Goal: Task Accomplishment & Management: Manage account settings

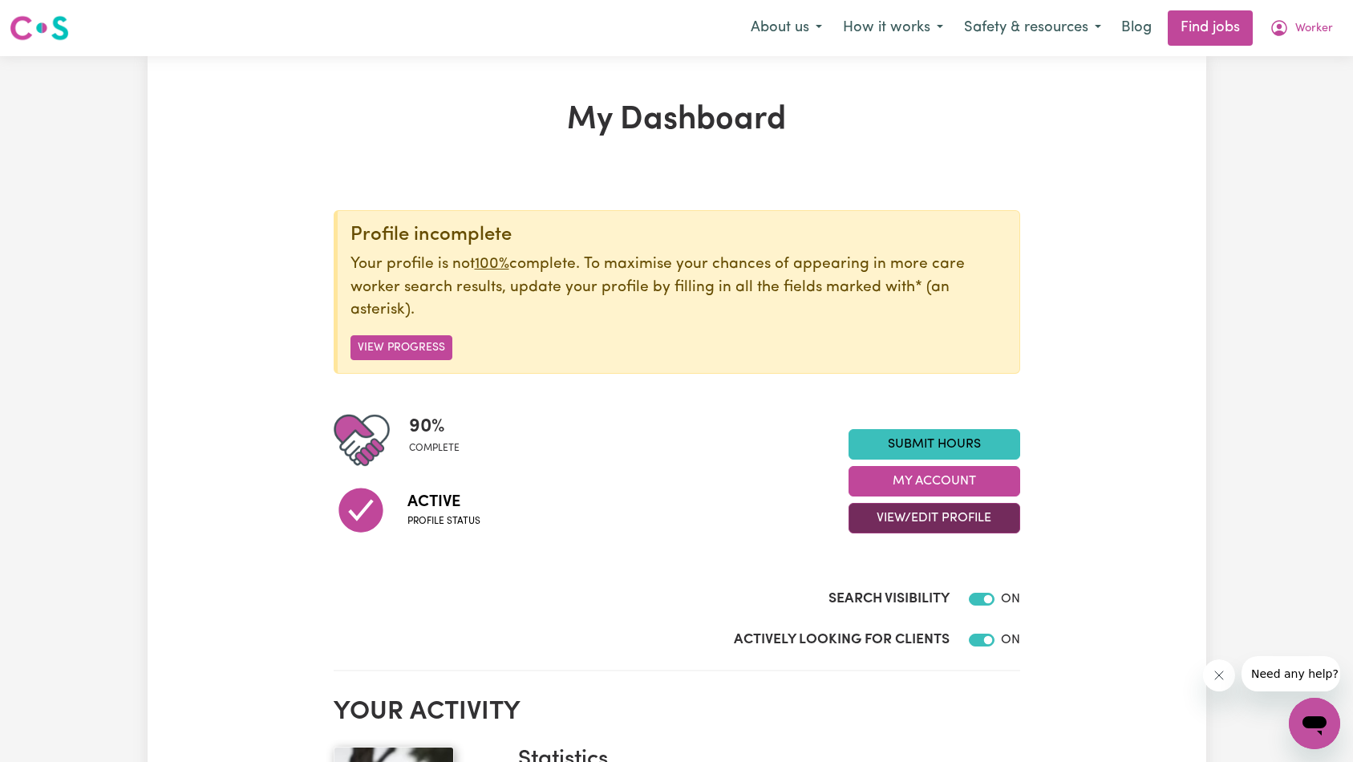
click at [896, 512] on button "View/Edit Profile" at bounding box center [934, 518] width 172 height 30
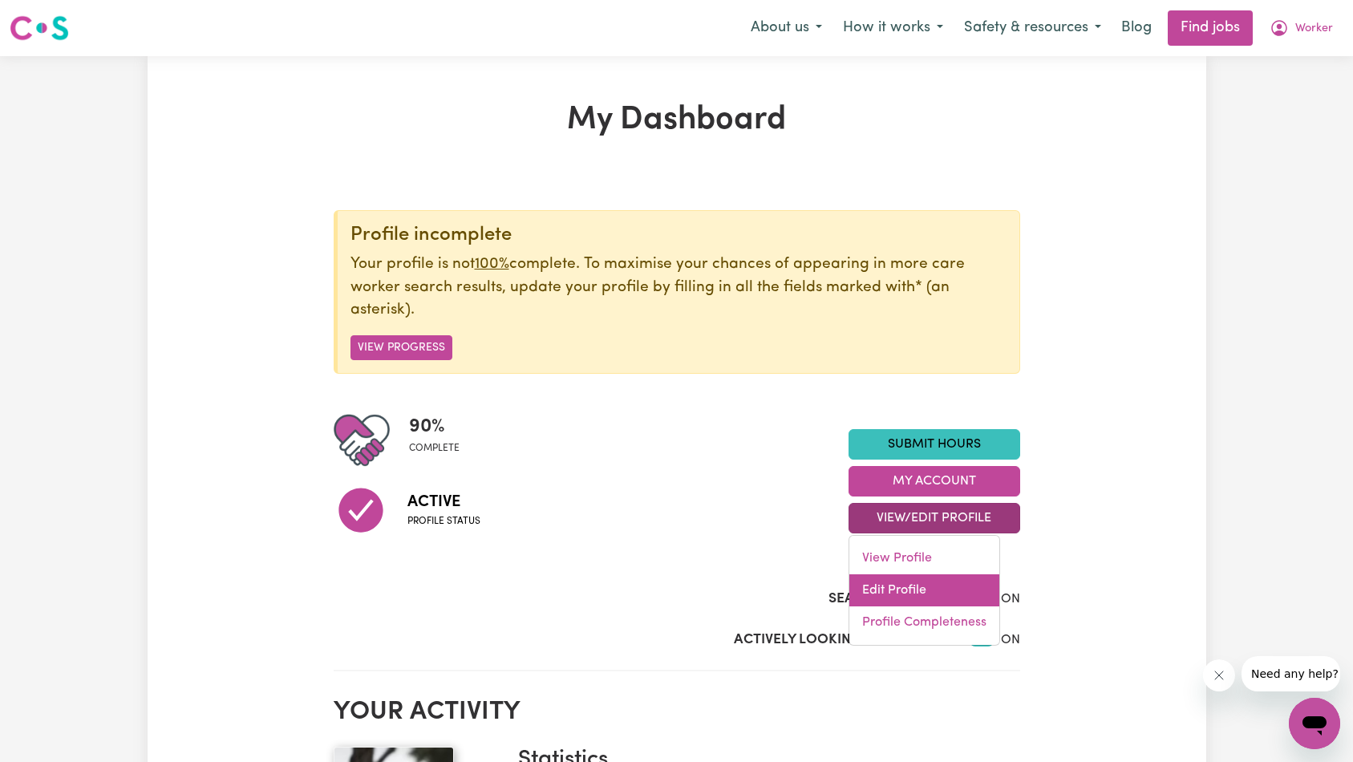
click at [909, 591] on link "Edit Profile" at bounding box center [924, 590] width 150 height 32
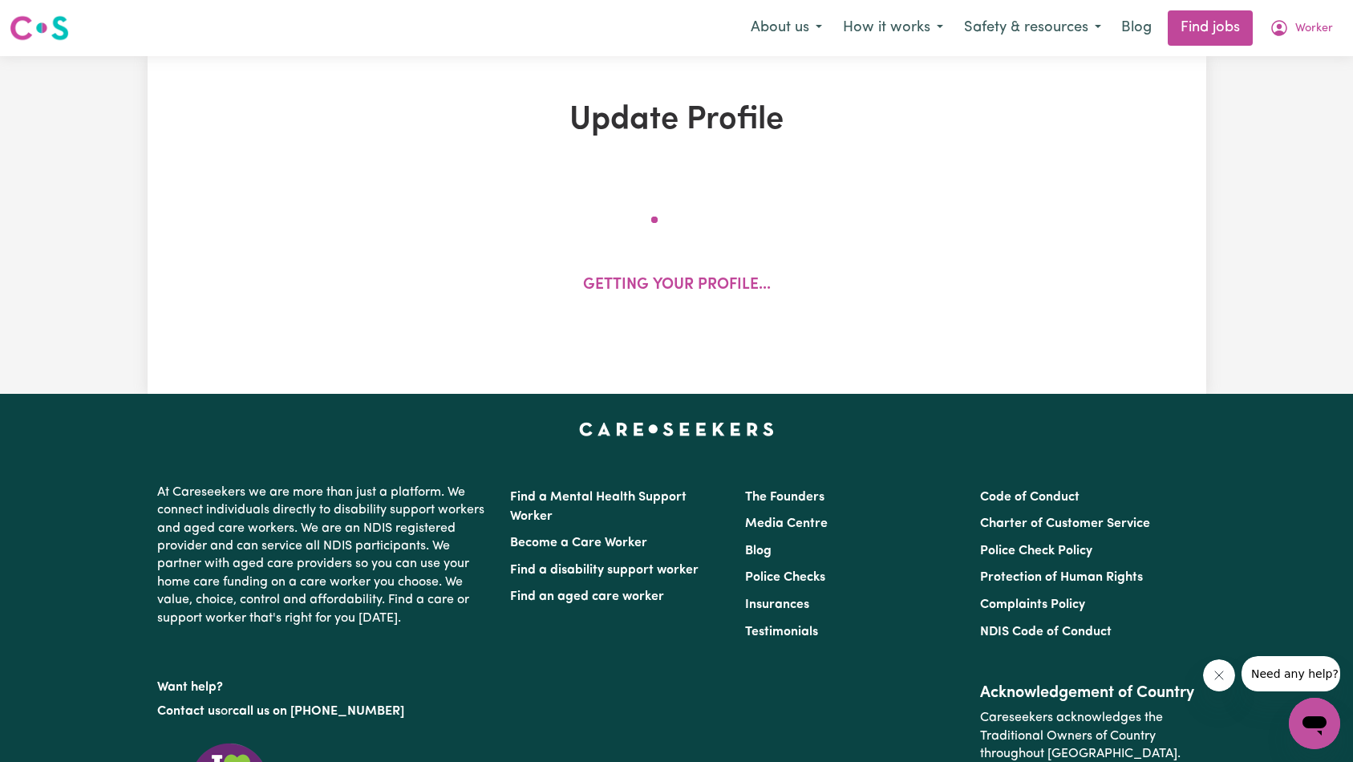
select select "[DEMOGRAPHIC_DATA]"
select select "[DEMOGRAPHIC_DATA] Citizen"
select select "Studying a healthcare related degree or qualification"
select select "37"
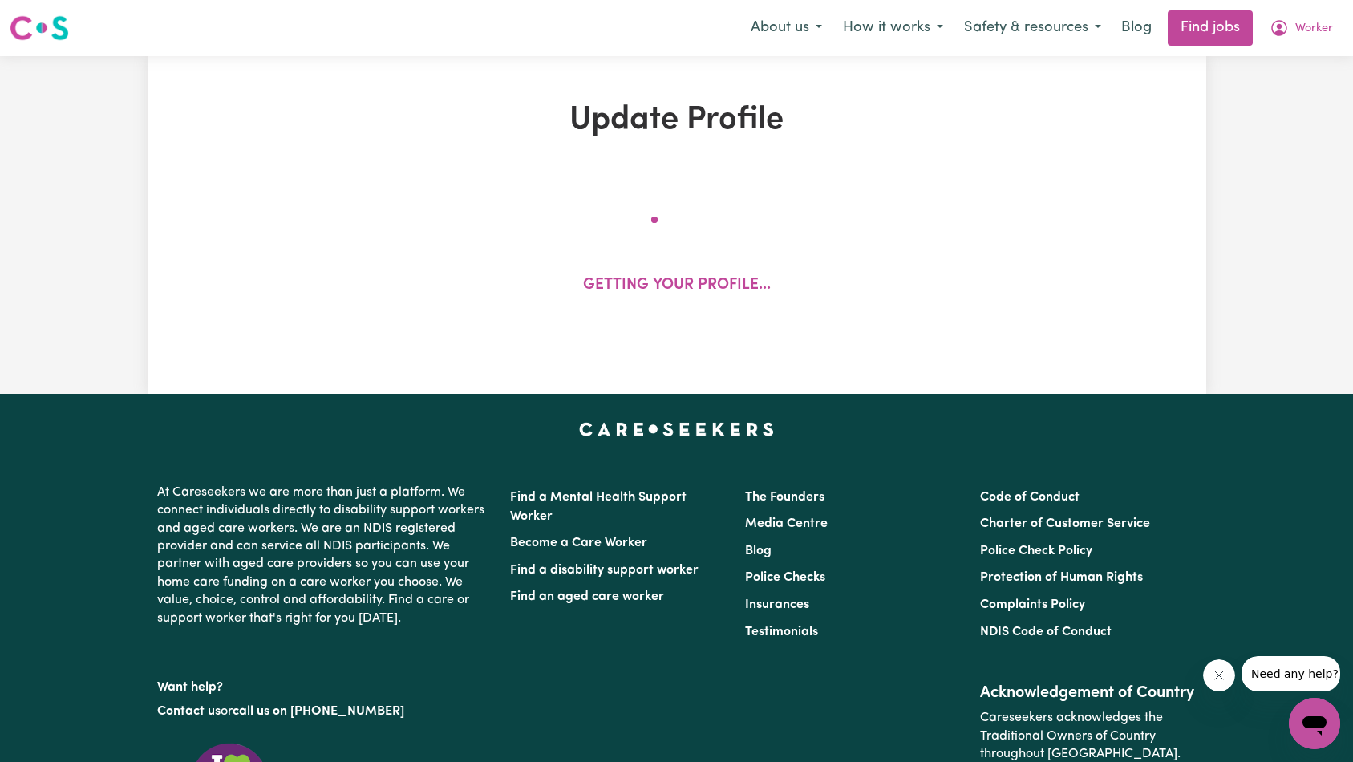
select select "37"
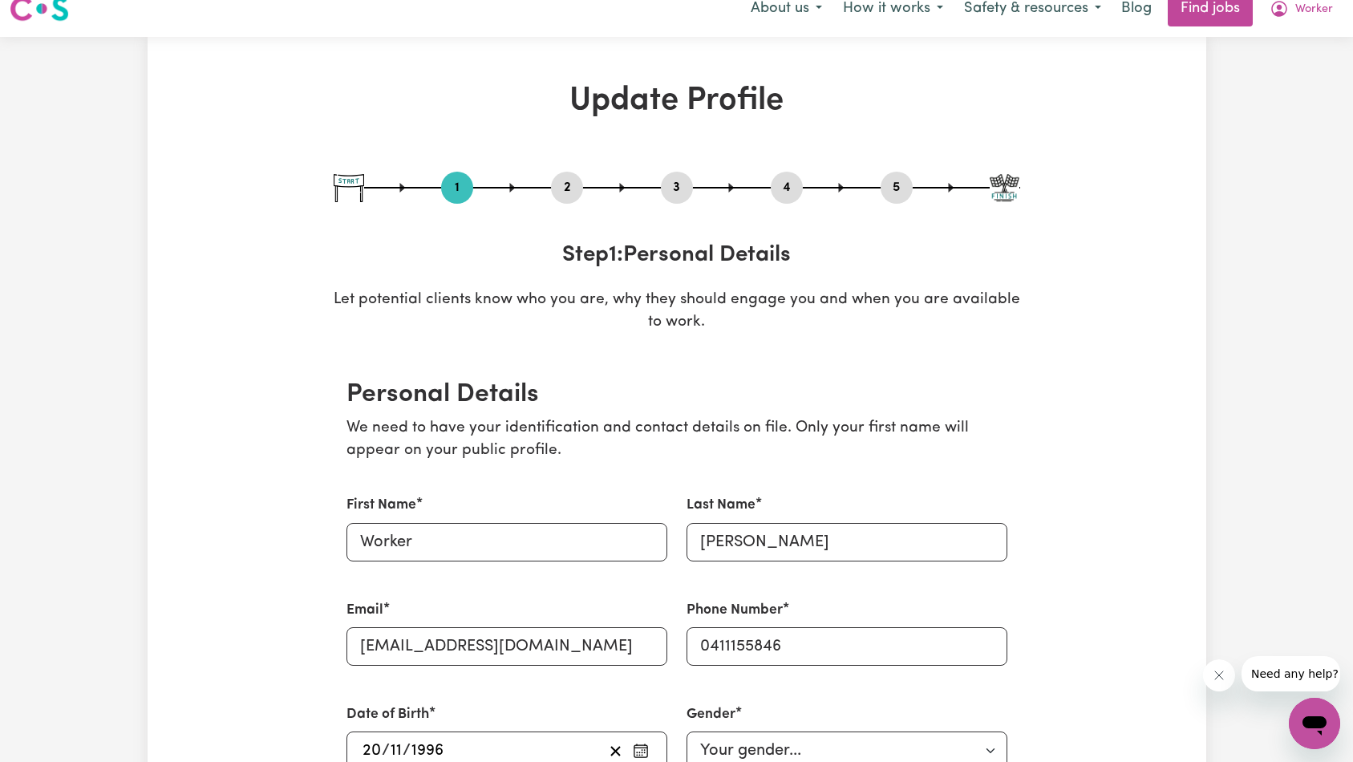
click at [565, 184] on button "2" at bounding box center [567, 187] width 32 height 21
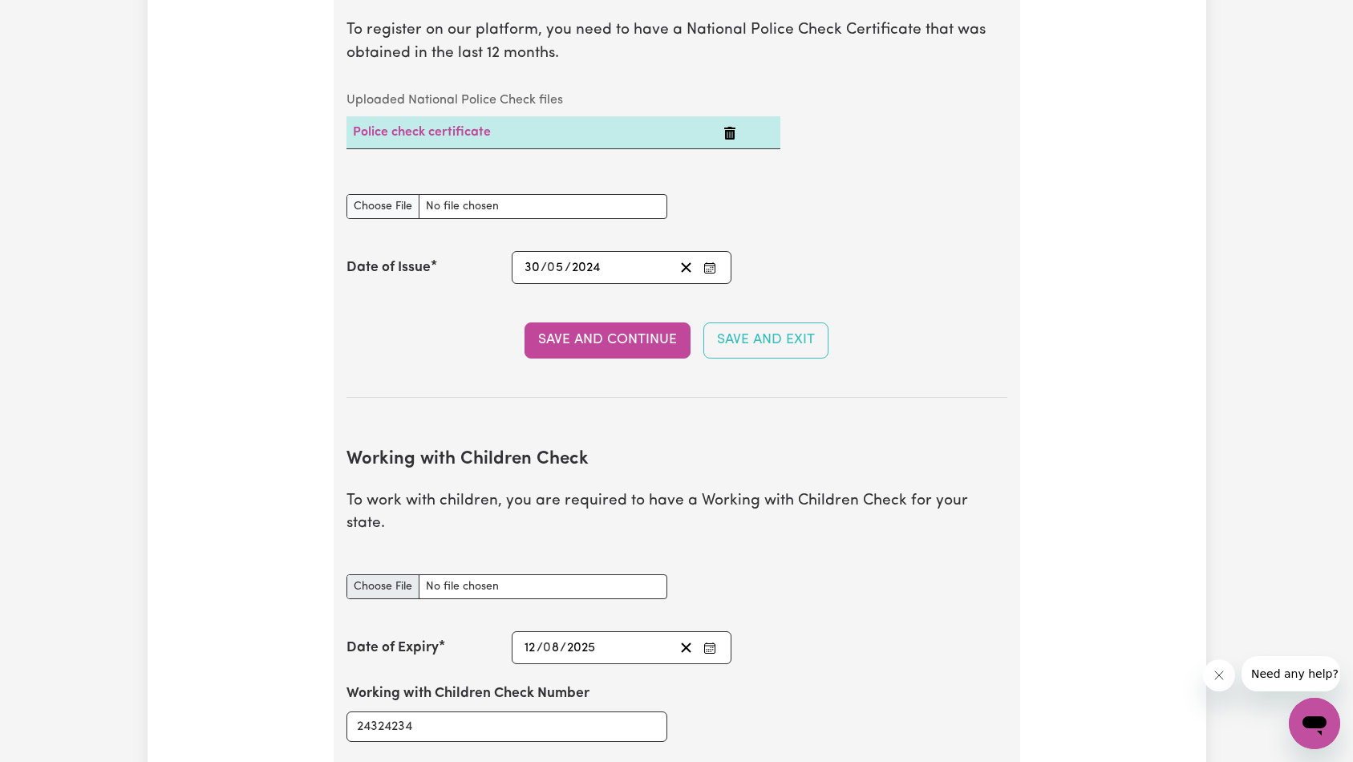
scroll to position [1160, 0]
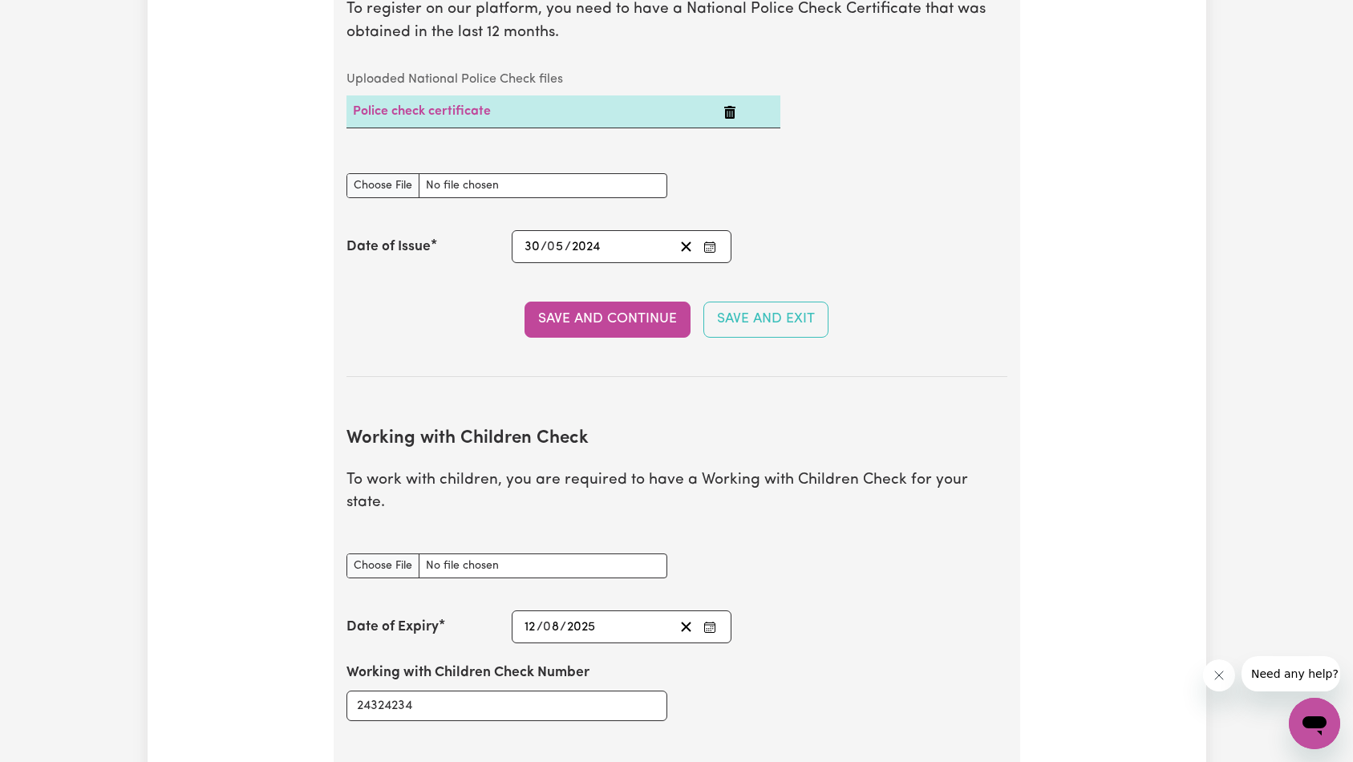
click at [517, 534] on div "Working with Children Check document" at bounding box center [506, 556] width 321 height 44
click at [516, 553] on input "Working with Children Check document" at bounding box center [506, 565] width 321 height 25
type input "C:\fakepath\[PERSON_NAME] - CV.pdf"
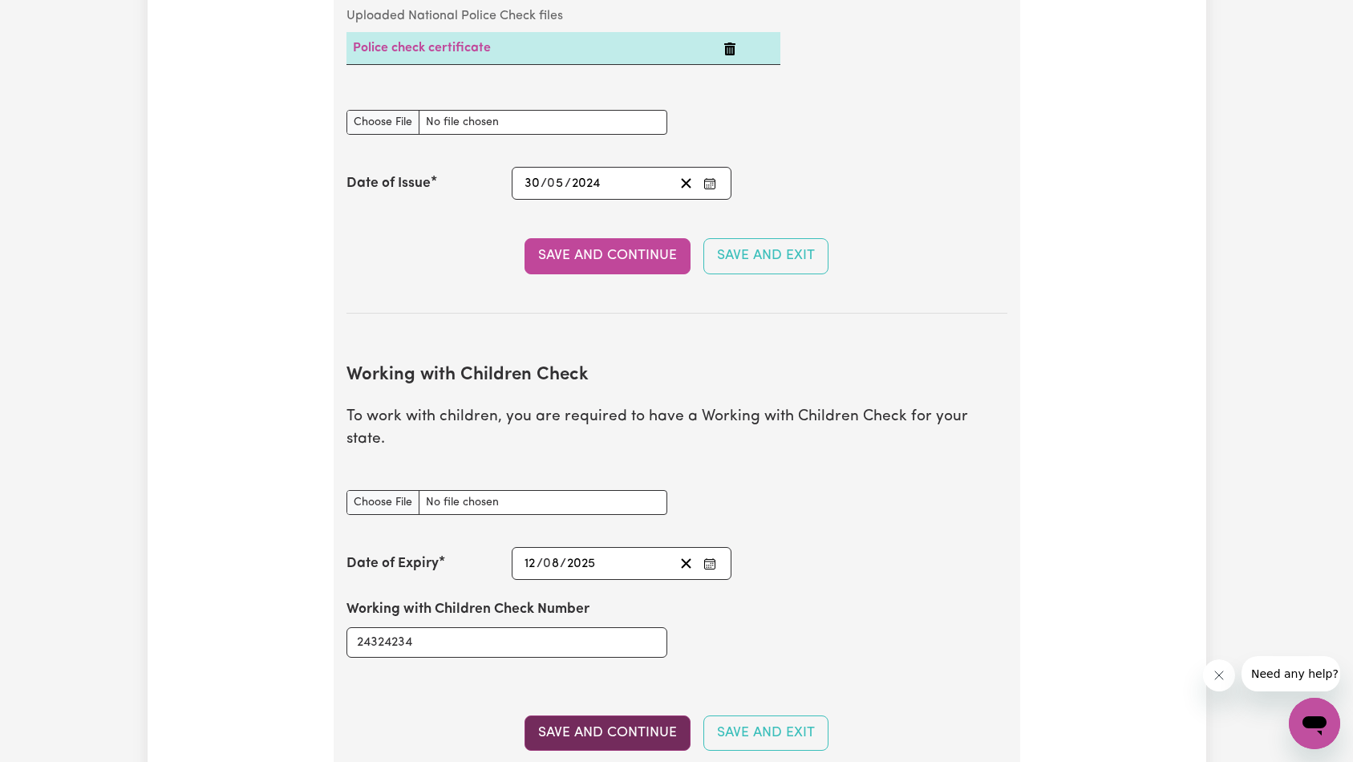
click at [580, 715] on button "Save and Continue" at bounding box center [607, 732] width 166 height 35
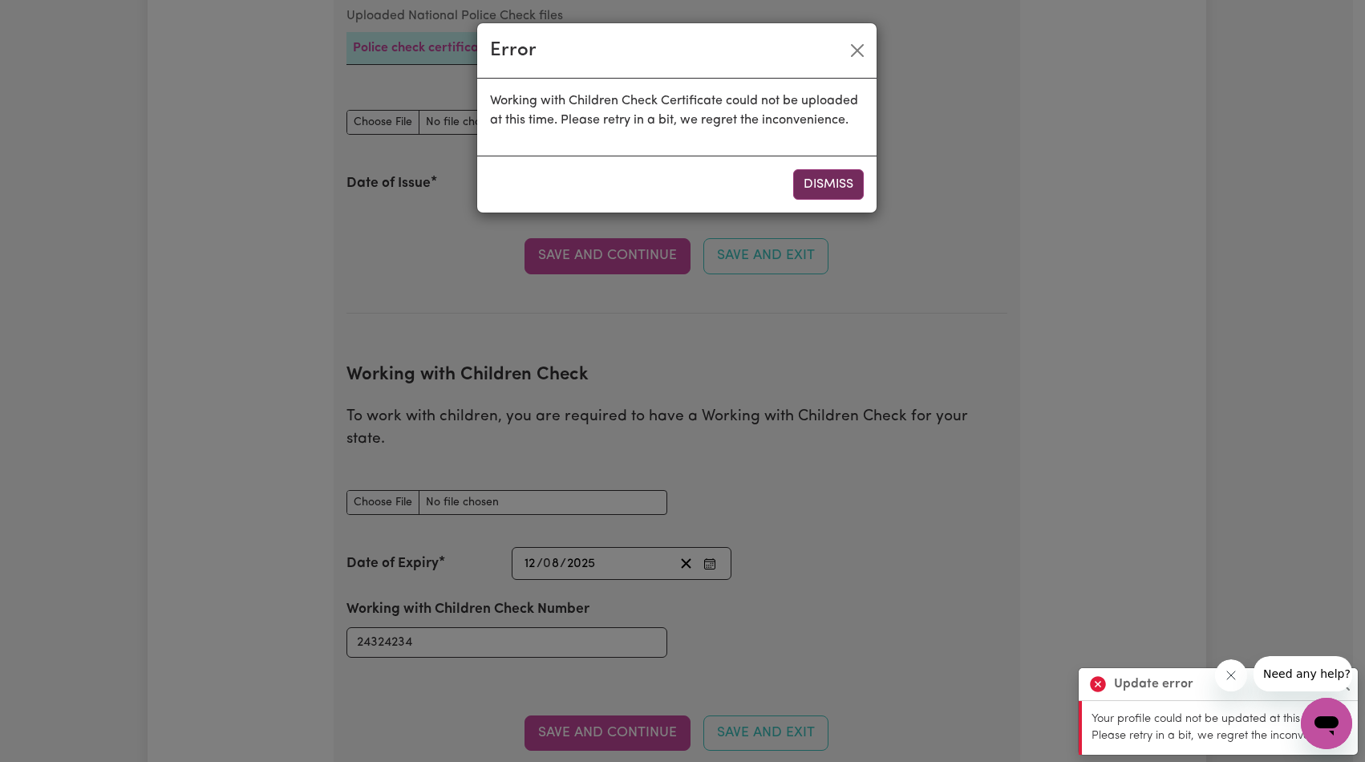
click at [819, 184] on button "Dismiss" at bounding box center [828, 184] width 71 height 30
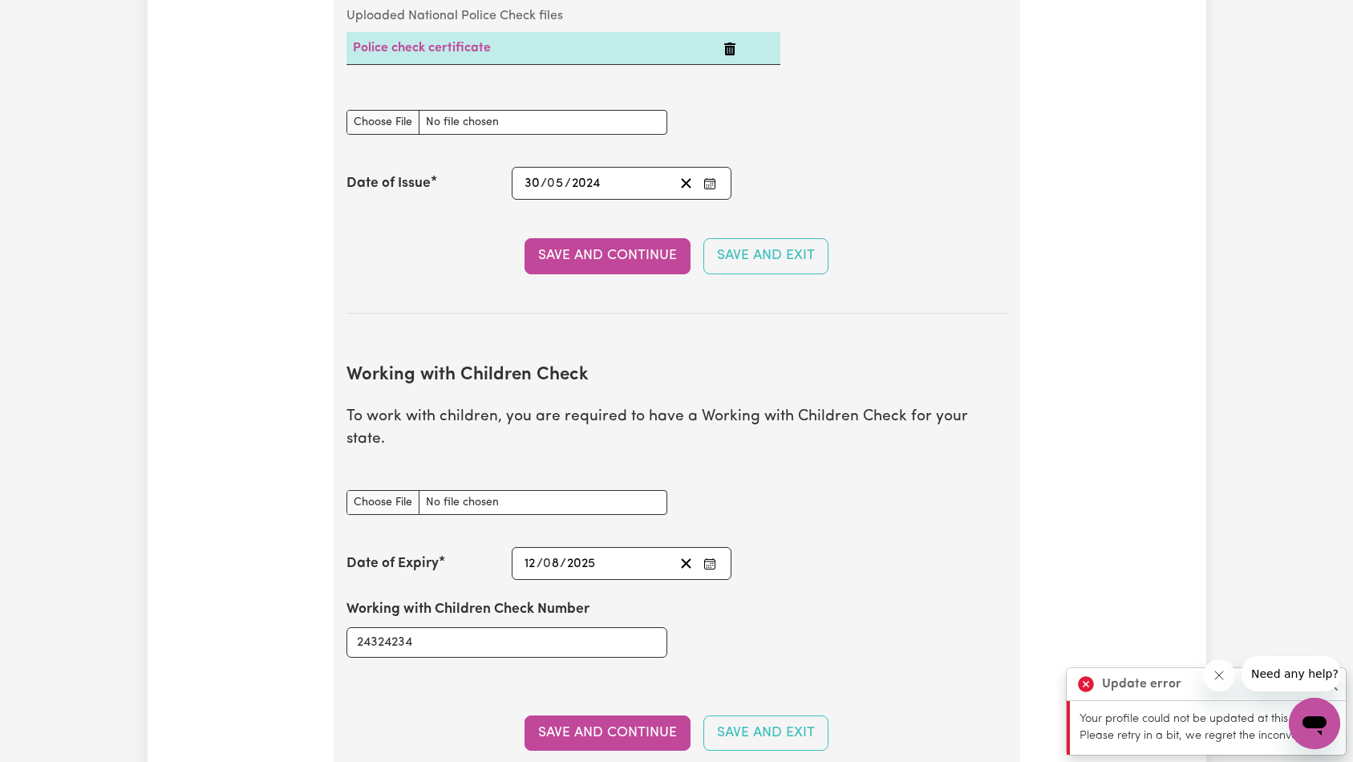
scroll to position [1357, 0]
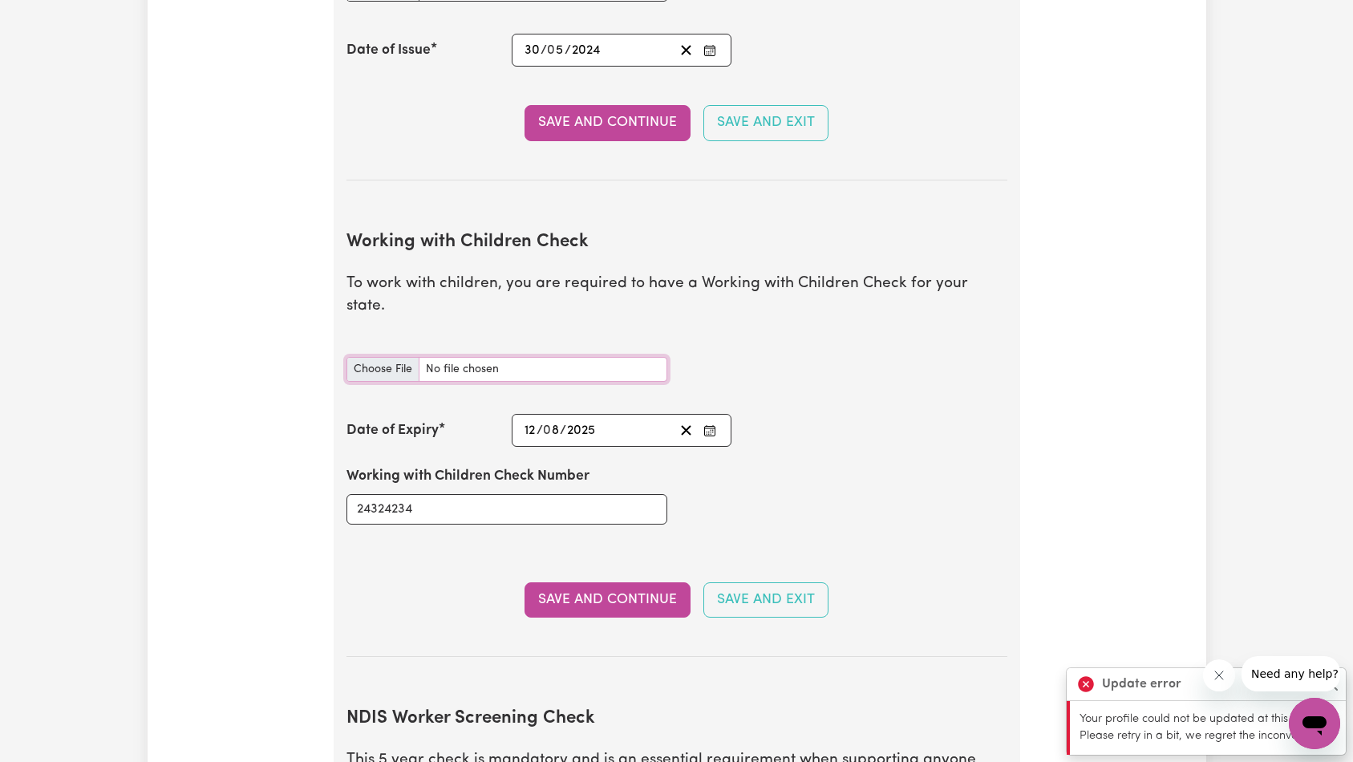
click at [587, 357] on input "Working with Children Check document" at bounding box center [506, 369] width 321 height 25
type input "C:\fakepath\test.jpg"
click at [631, 582] on button "Save and Continue" at bounding box center [607, 599] width 166 height 35
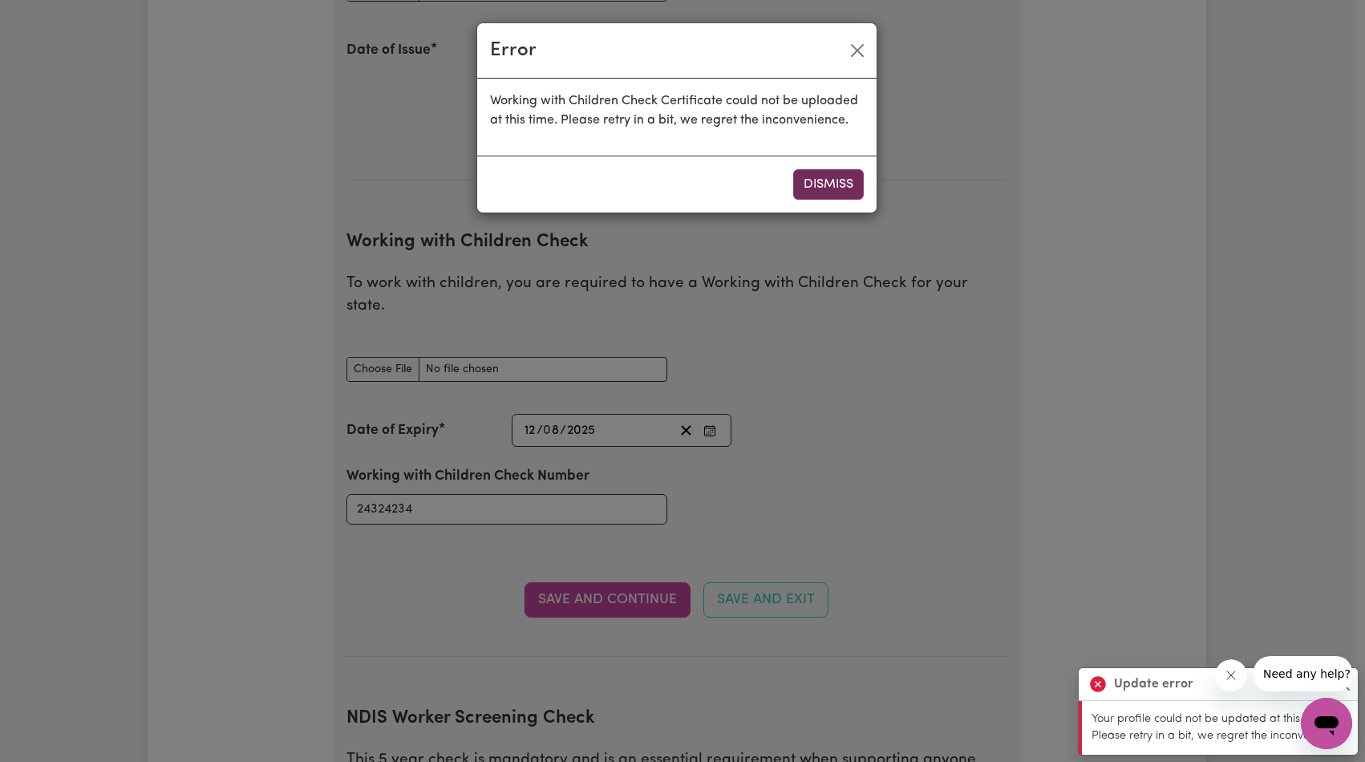
click at [829, 173] on button "Dismiss" at bounding box center [828, 184] width 71 height 30
